Goal: Task Accomplishment & Management: Complete application form

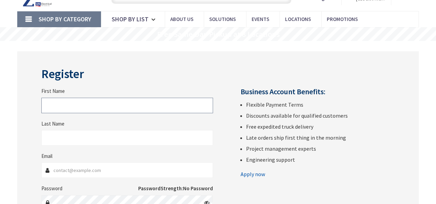
click at [80, 108] on input "First Name" at bounding box center [127, 106] width 172 height 16
type input "Fatima"
type input "Asad"
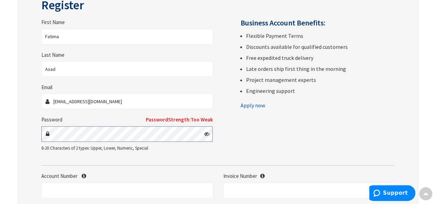
scroll to position [103, 0]
click at [81, 102] on input "[EMAIL_ADDRESS][DOMAIN_NAME]" at bounding box center [127, 102] width 172 height 16
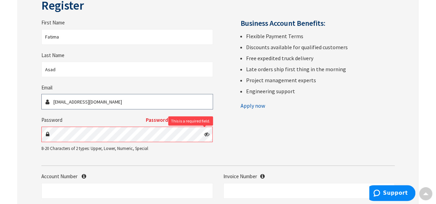
type input "[EMAIL_ADDRESS][DOMAIN_NAME][PERSON_NAME]"
click at [204, 135] on div "This is a required field." at bounding box center [127, 135] width 172 height 16
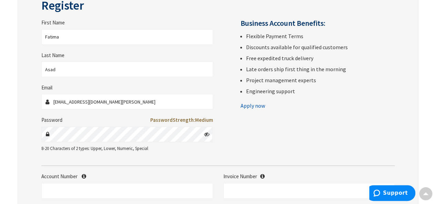
click at [208, 136] on icon at bounding box center [207, 135] width 6 height 6
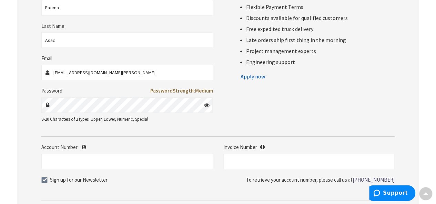
scroll to position [172, 0]
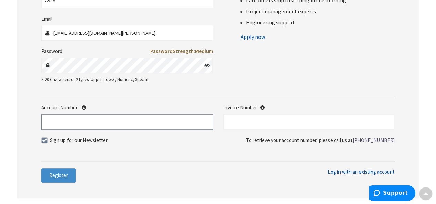
click at [121, 120] on input "Account Number" at bounding box center [127, 122] width 172 height 16
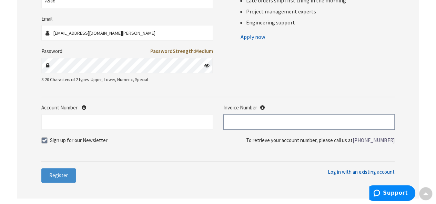
drag, startPoint x: 243, startPoint y: 117, endPoint x: 239, endPoint y: 118, distance: 3.6
click at [243, 117] on input "text" at bounding box center [309, 122] width 172 height 16
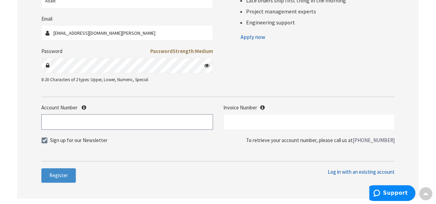
click at [135, 122] on input "Account Number" at bounding box center [127, 122] width 172 height 16
click at [152, 123] on input "Account Number" at bounding box center [127, 122] width 172 height 16
click at [64, 171] on button "Register" at bounding box center [58, 176] width 34 height 14
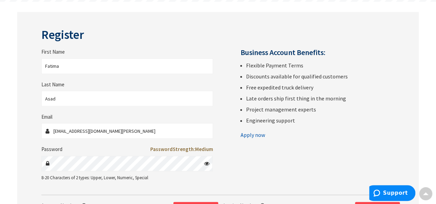
scroll to position [69, 0]
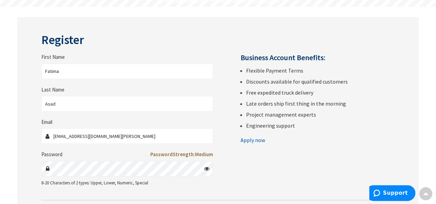
click at [244, 141] on link "Apply now" at bounding box center [253, 140] width 24 height 11
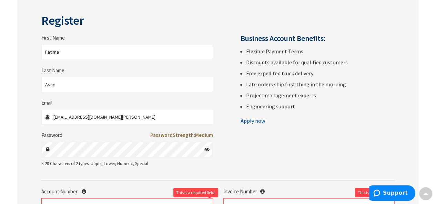
scroll to position [103, 0]
